Goal: Task Accomplishment & Management: Manage account settings

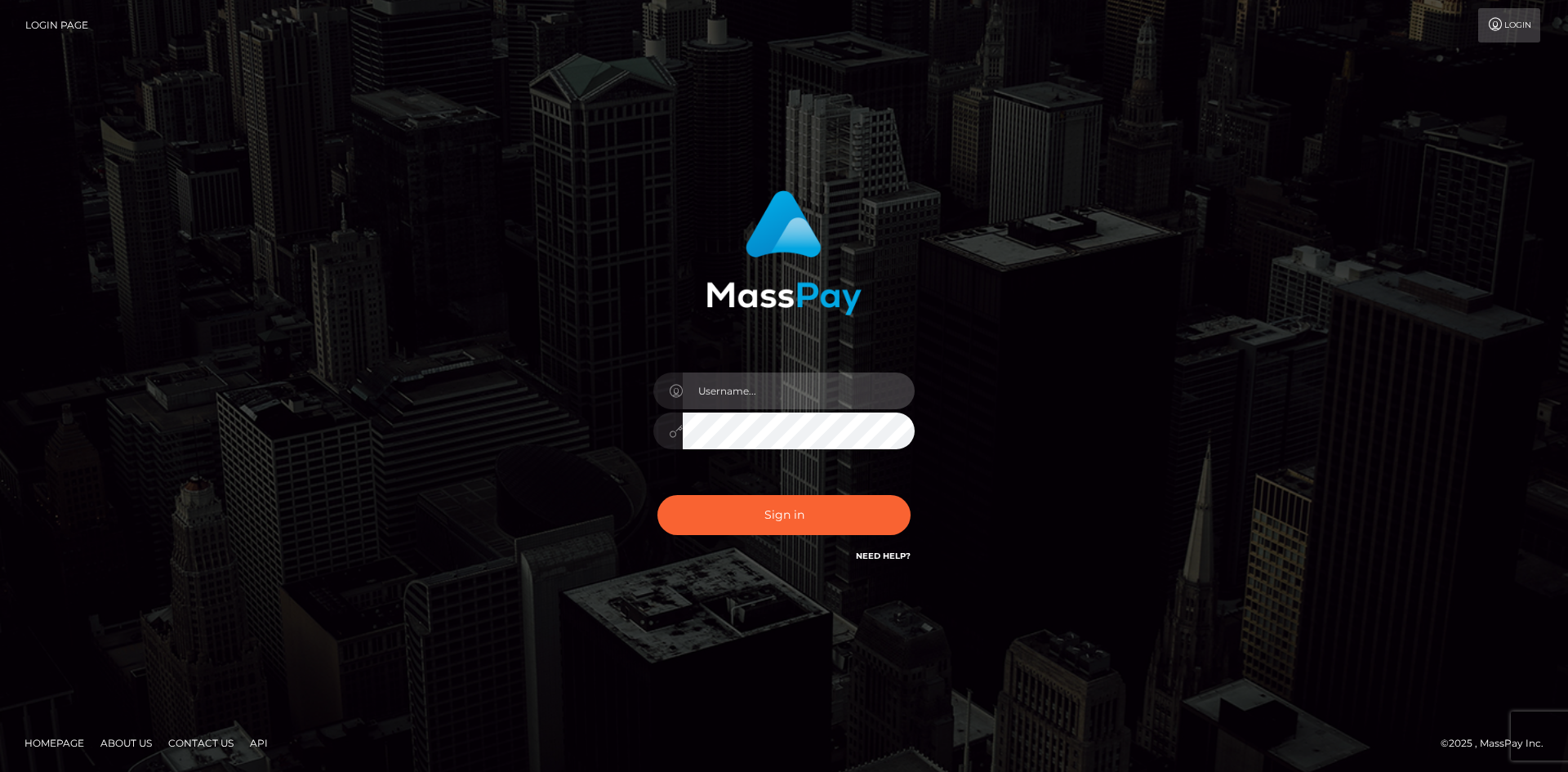
click at [729, 389] on input "text" at bounding box center [799, 391] width 232 height 37
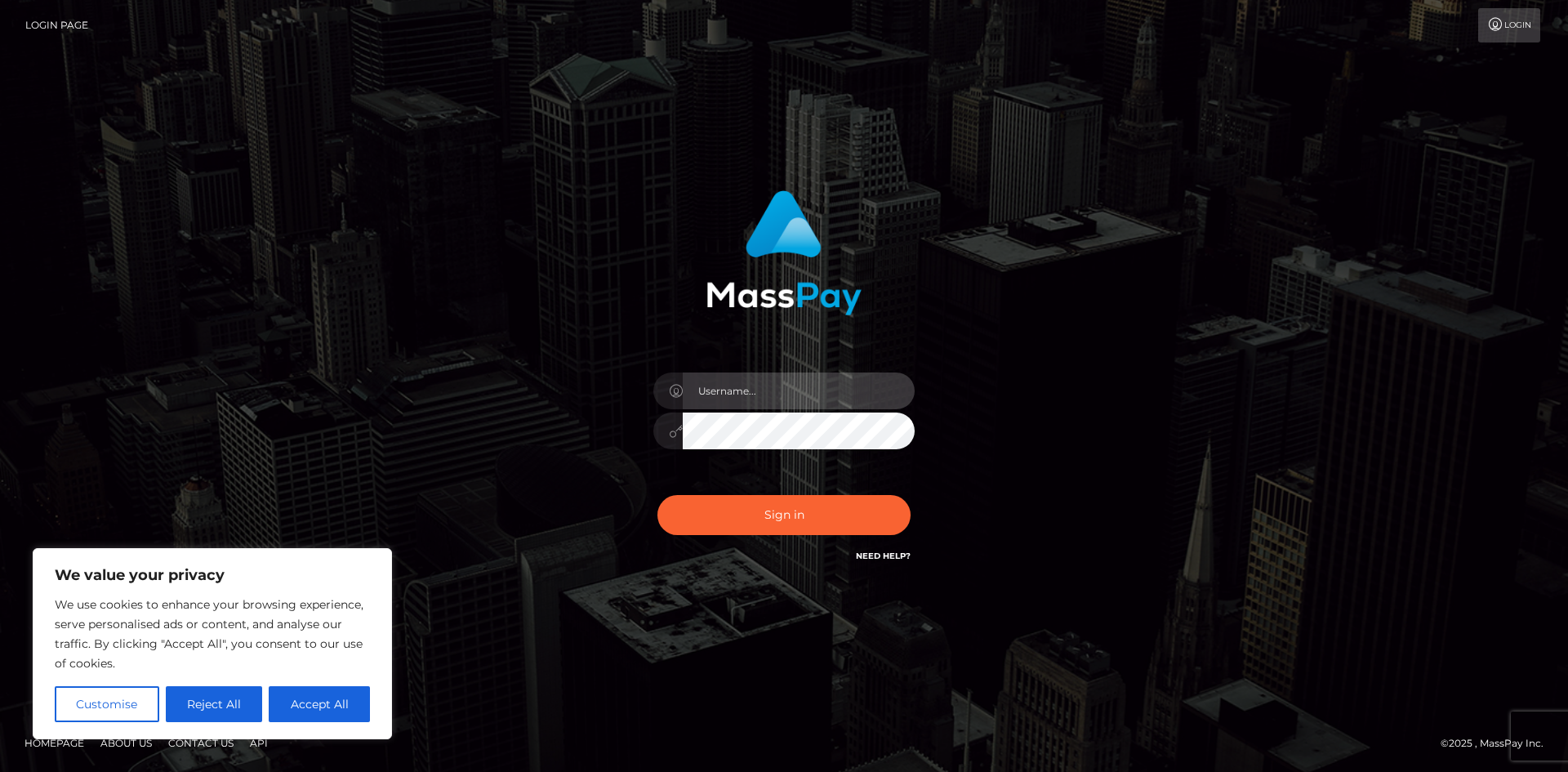
type input "[EMAIL_ADDRESS][DOMAIN_NAME]"
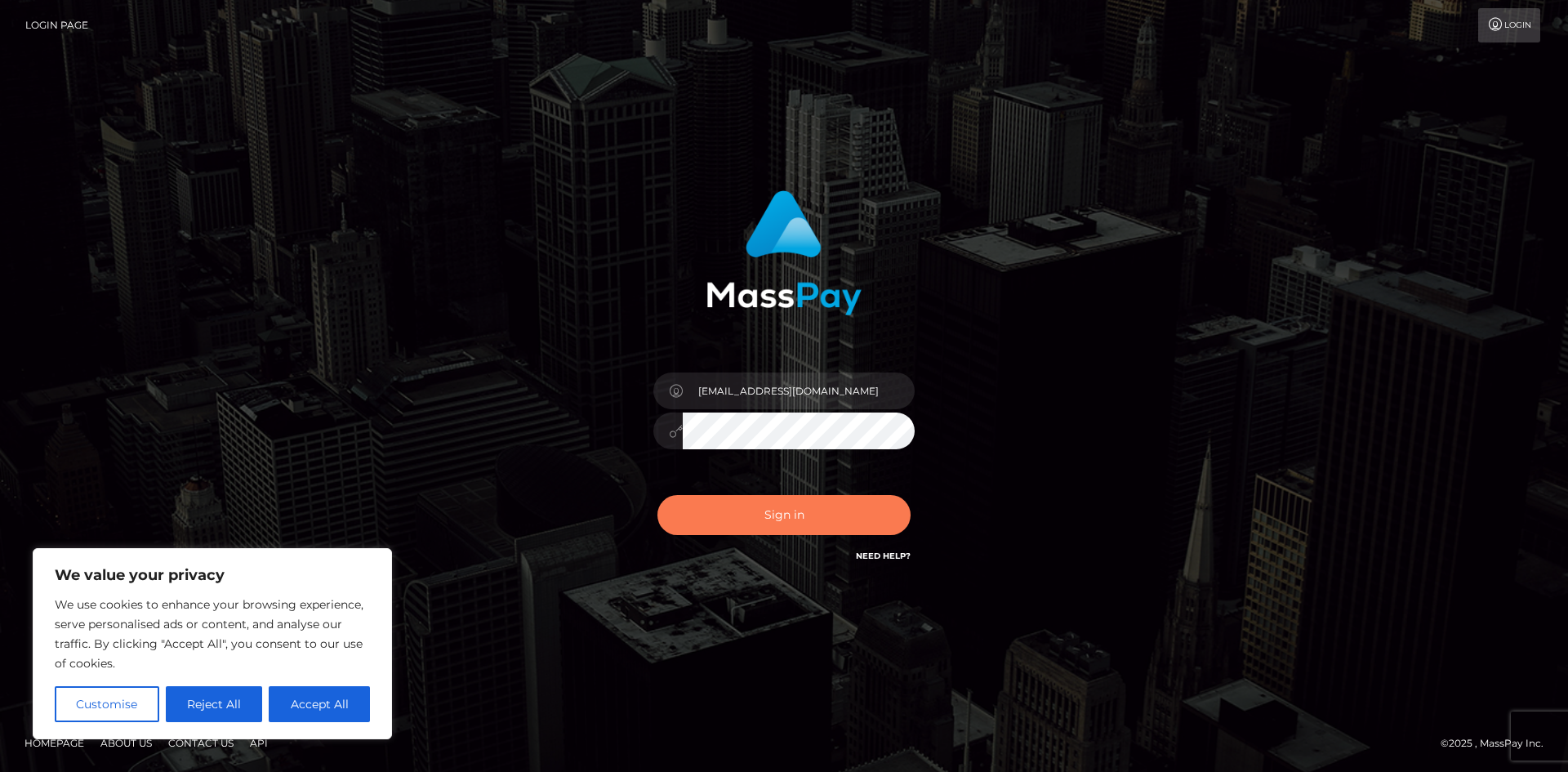
click at [828, 509] on button "Sign in" at bounding box center [784, 515] width 253 height 40
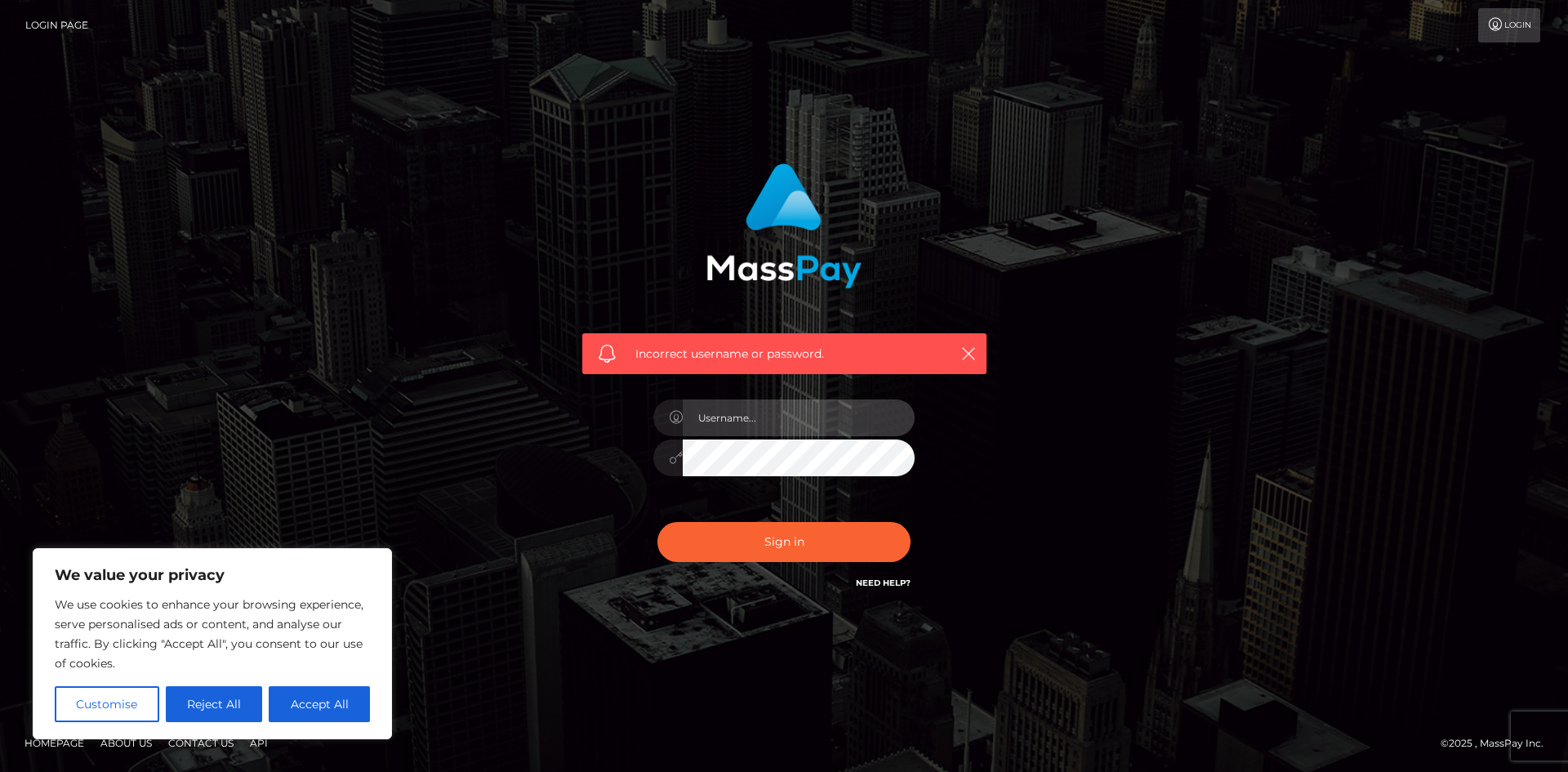
click at [754, 423] on input "text" at bounding box center [799, 418] width 232 height 37
type input "[EMAIL_ADDRESS][DOMAIN_NAME]"
click at [539, 461] on div "Incorrect username or password. voltalex375@gmail.com" at bounding box center [784, 386] width 931 height 470
click at [657, 522] on button "Sign in" at bounding box center [784, 542] width 253 height 40
click at [768, 415] on input "text" at bounding box center [799, 418] width 232 height 37
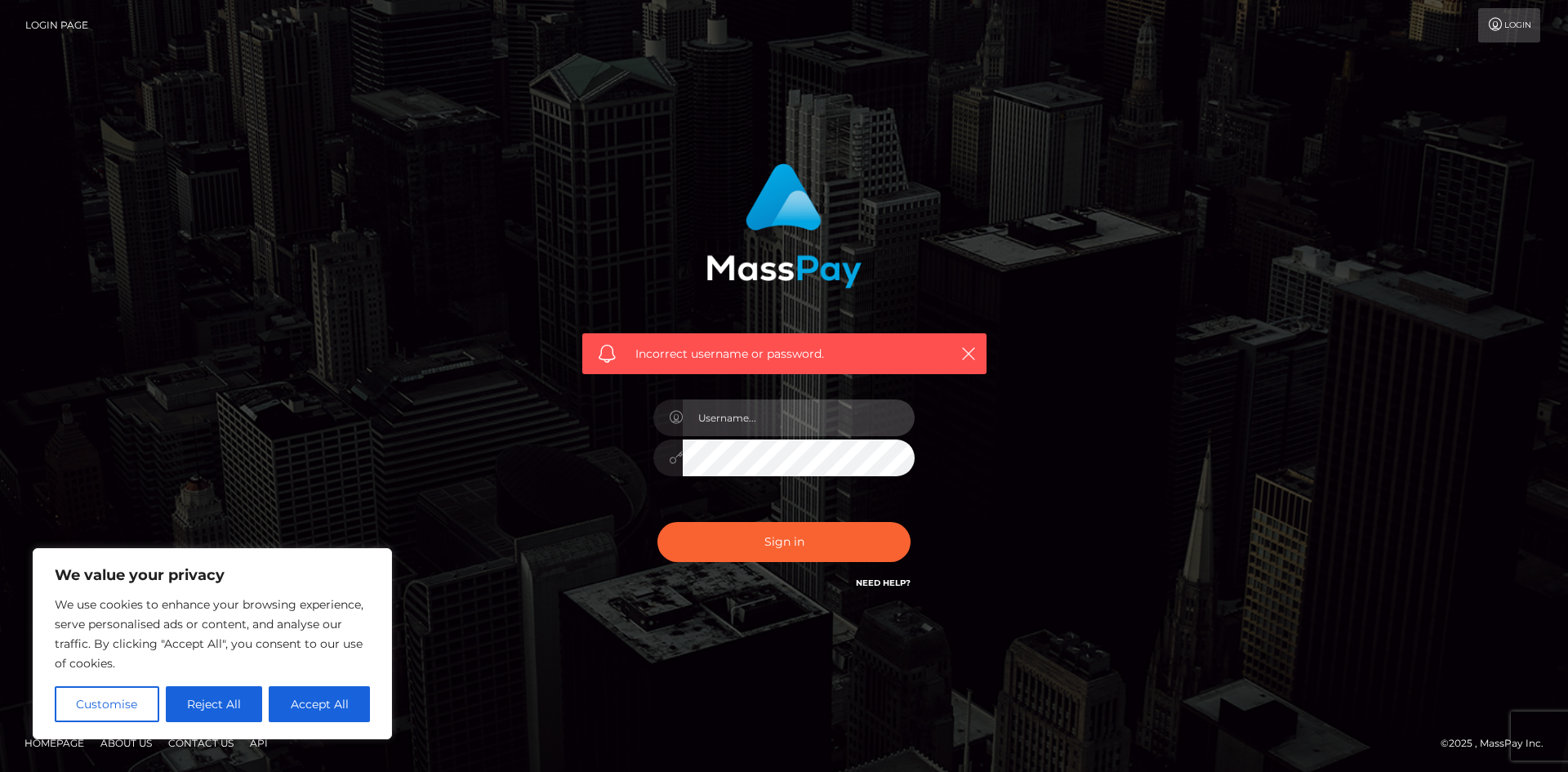
type input "[EMAIL_ADDRESS][DOMAIN_NAME]"
click at [537, 458] on div "Incorrect username or password. voltalex375@gmail.com" at bounding box center [784, 386] width 931 height 470
click at [657, 522] on button "Sign in" at bounding box center [784, 542] width 253 height 40
click at [726, 412] on input "text" at bounding box center [799, 418] width 232 height 37
type input "[EMAIL_ADDRESS][DOMAIN_NAME]"
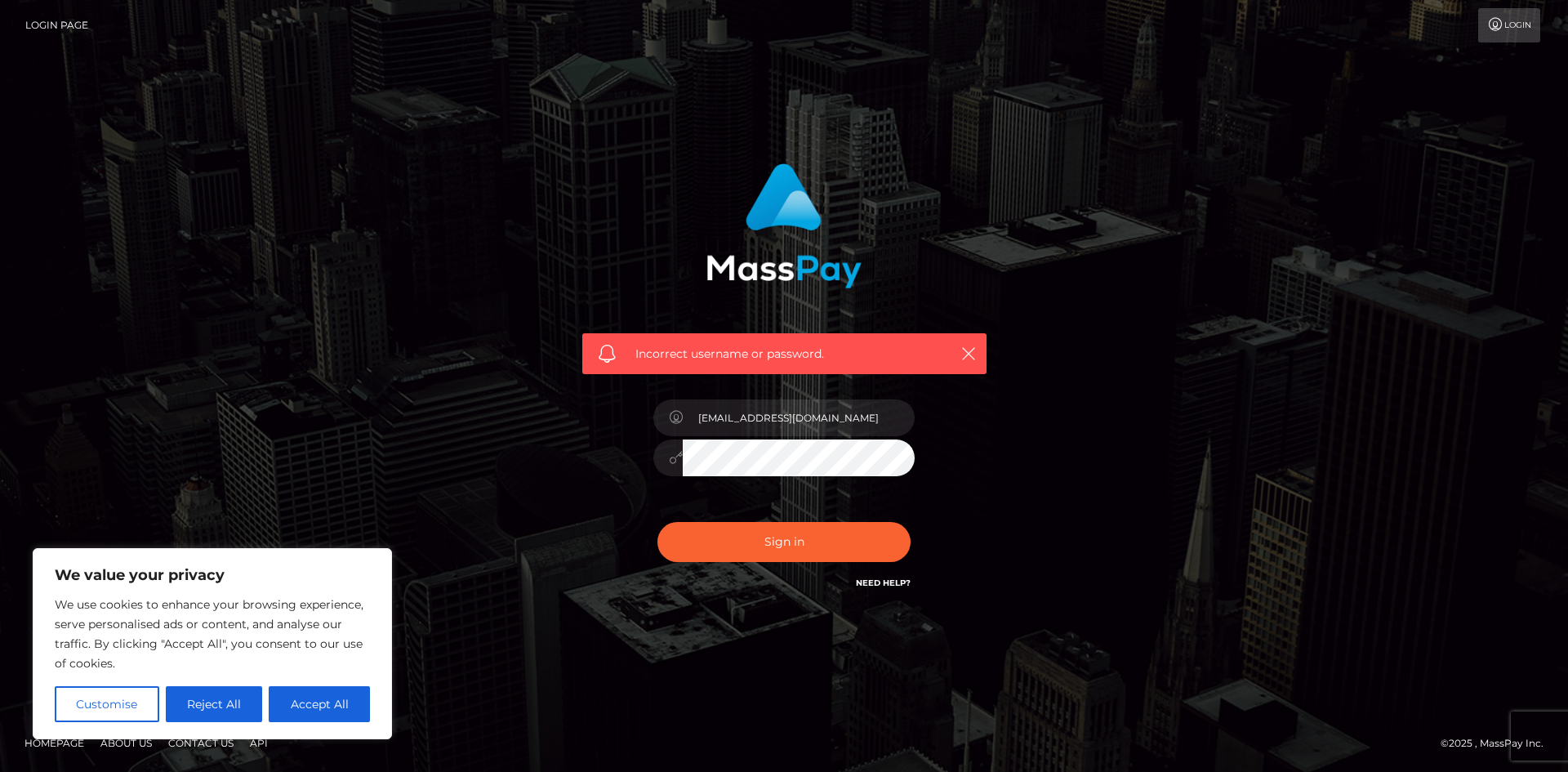
click at [596, 466] on div "Incorrect username or password. voltalex375@gmail.com" at bounding box center [784, 377] width 428 height 453
click at [481, 485] on div "Incorrect username or password. voltalex375@gmail.com" at bounding box center [784, 386] width 931 height 470
click at [799, 542] on button "Sign in" at bounding box center [784, 542] width 253 height 40
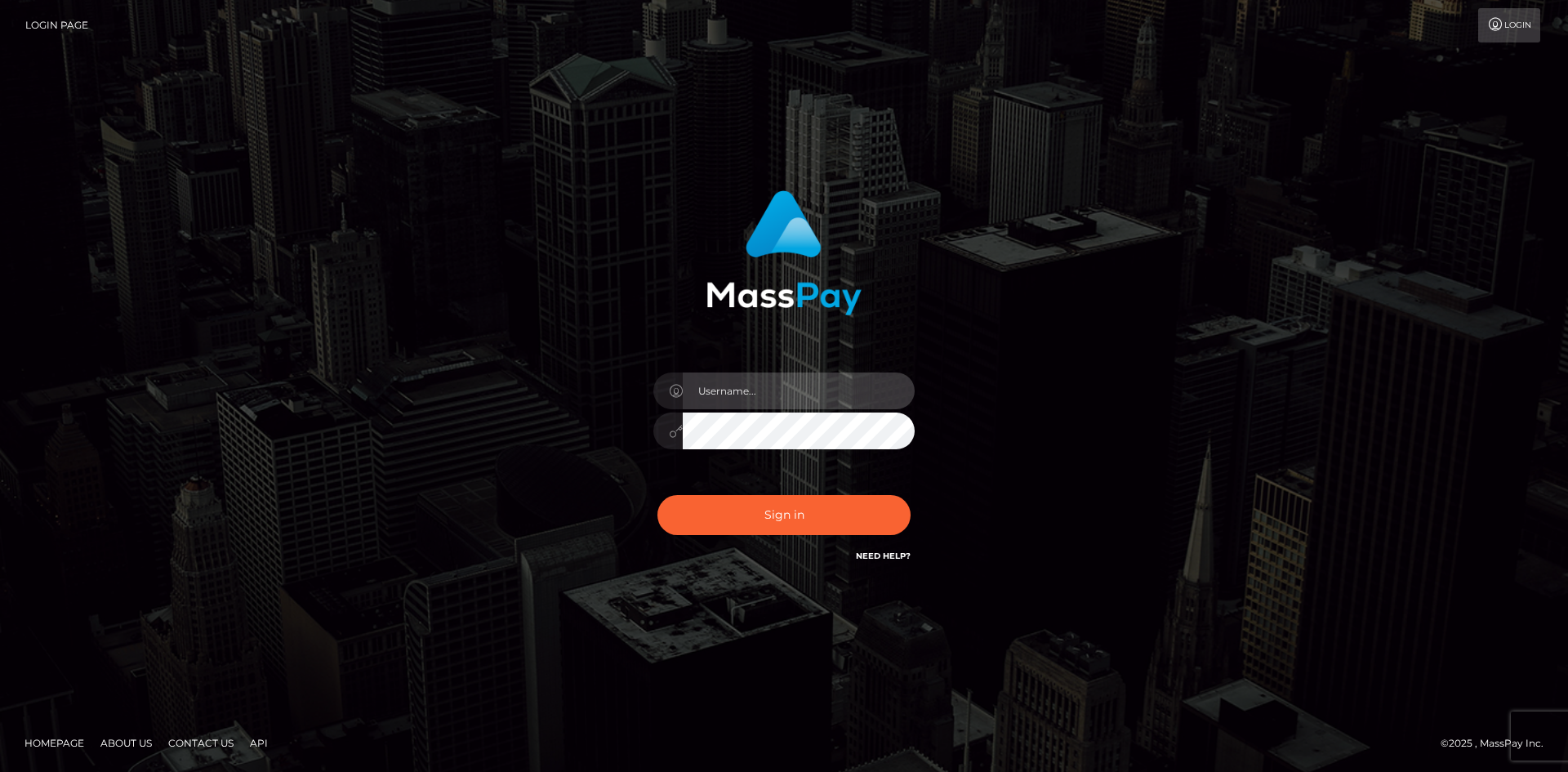
click at [743, 394] on input "text" at bounding box center [799, 391] width 232 height 37
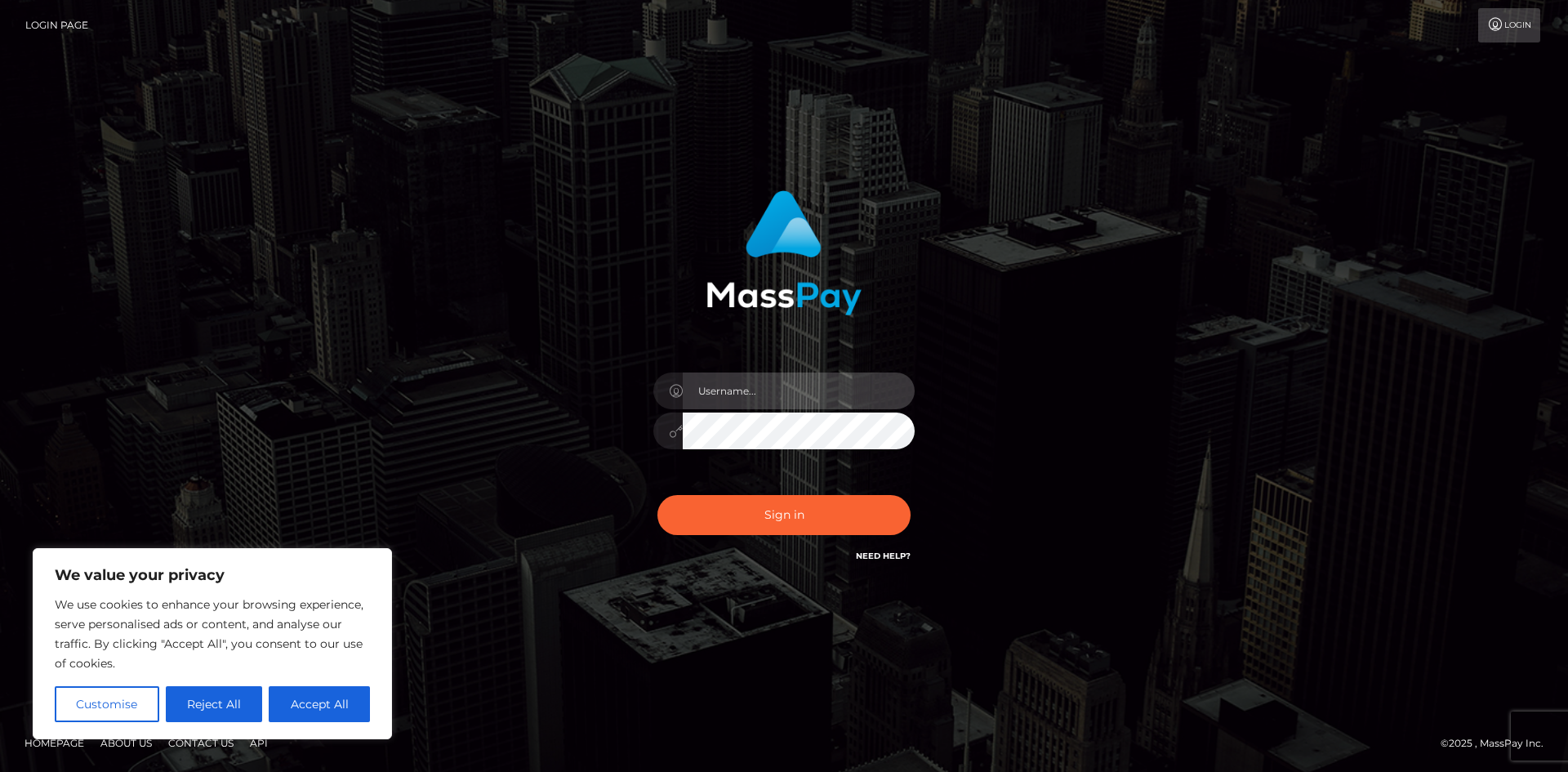
type input "[EMAIL_ADDRESS][DOMAIN_NAME]"
click at [670, 434] on icon at bounding box center [676, 431] width 13 height 13
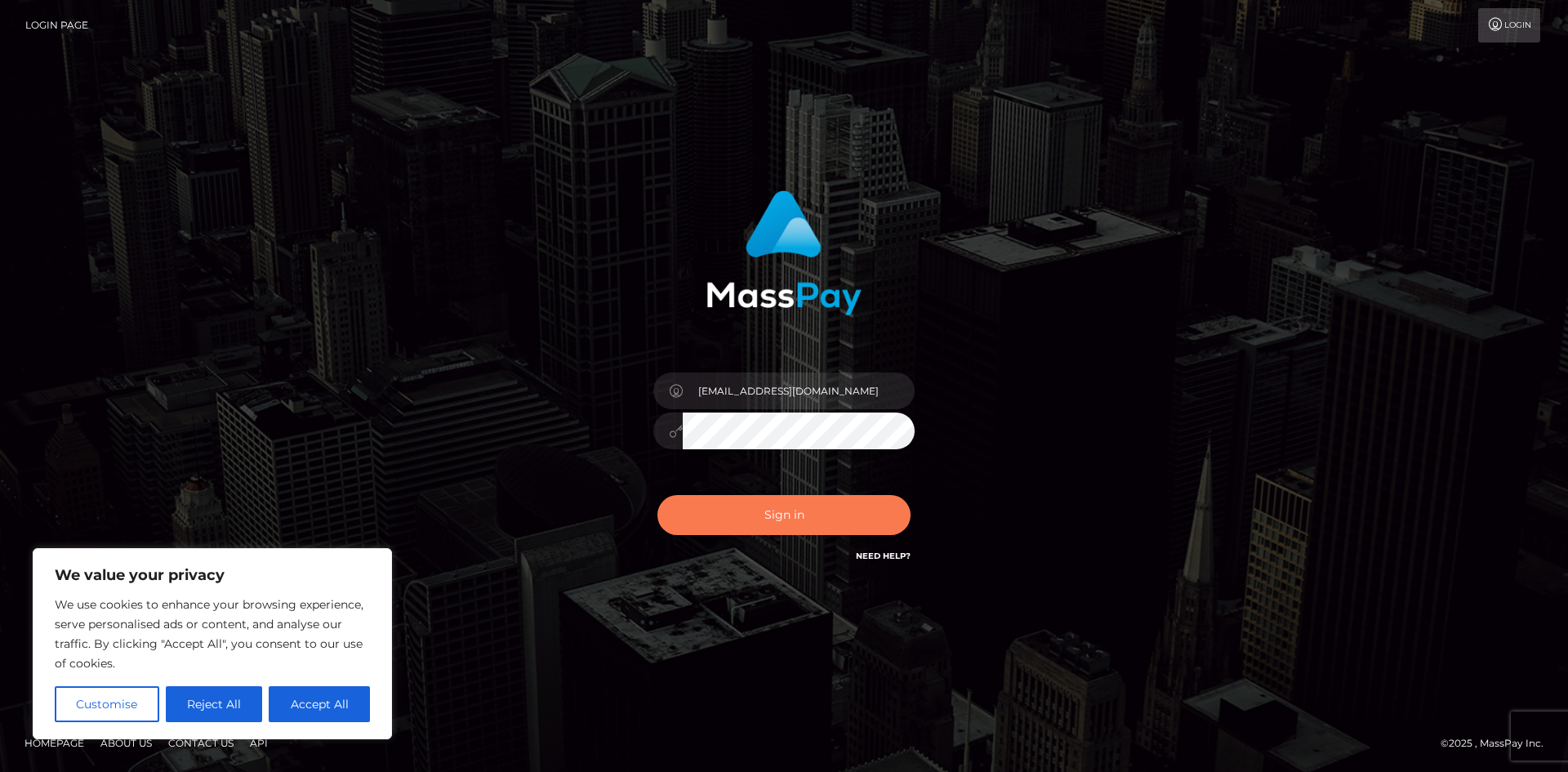
click at [733, 521] on button "Sign in" at bounding box center [784, 515] width 253 height 40
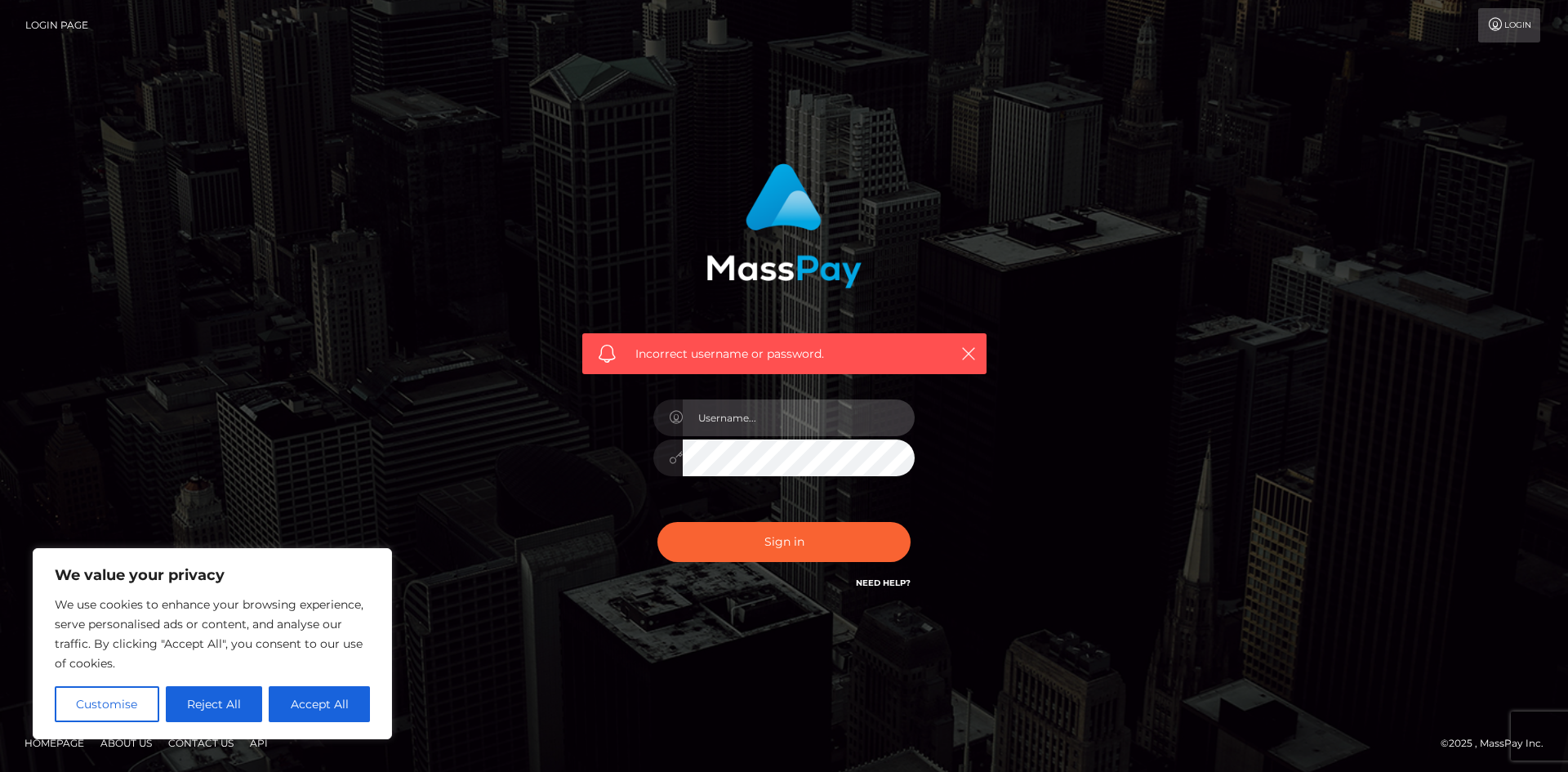
click at [756, 420] on input "text" at bounding box center [799, 418] width 232 height 37
type input "[EMAIL_ADDRESS][DOMAIN_NAME]"
click at [503, 459] on div "Incorrect username or password. [EMAIL_ADDRESS][DOMAIN_NAME]" at bounding box center [784, 386] width 931 height 470
click at [657, 522] on button "Sign in" at bounding box center [784, 542] width 253 height 40
